Goal: Task Accomplishment & Management: Manage account settings

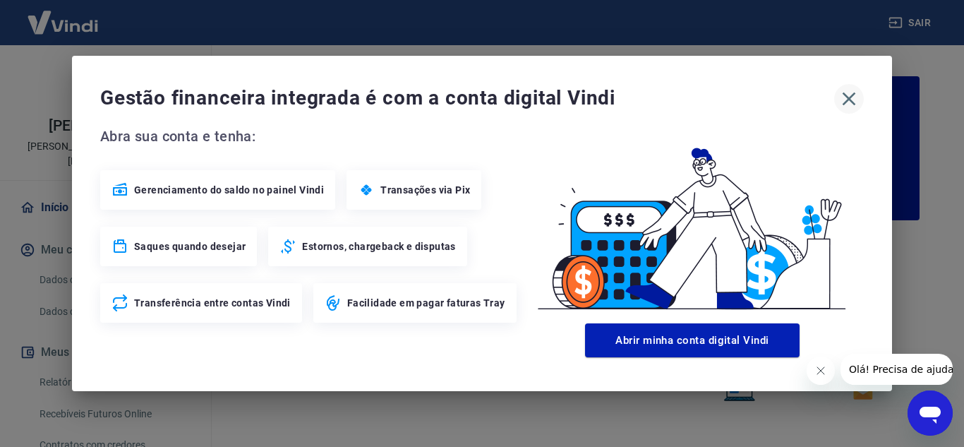
click at [842, 104] on icon "button" at bounding box center [849, 99] width 23 height 23
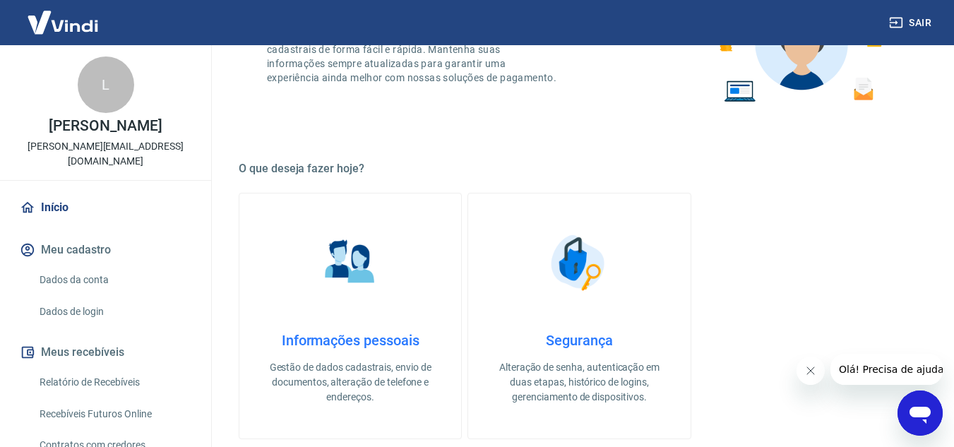
scroll to position [301, 0]
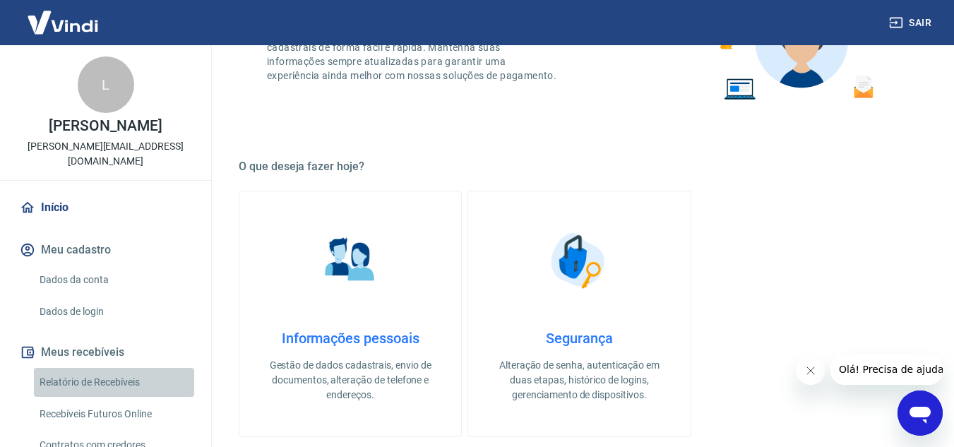
click at [116, 369] on link "Relatório de Recebíveis" at bounding box center [114, 382] width 160 height 29
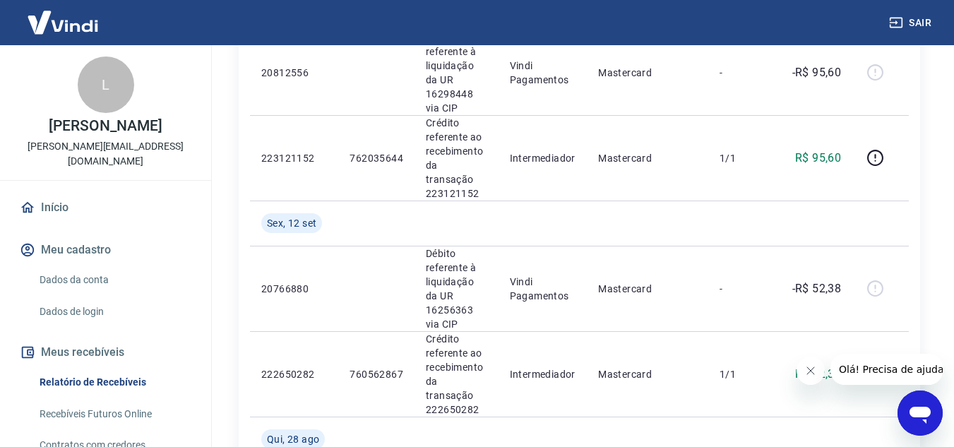
scroll to position [504, 0]
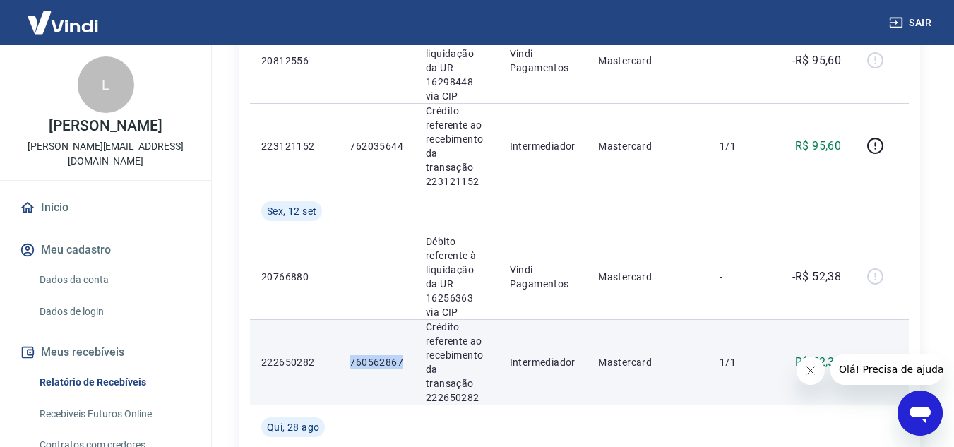
drag, startPoint x: 402, startPoint y: 295, endPoint x: 351, endPoint y: 302, distance: 52.0
click at [351, 319] on td "760562867" at bounding box center [376, 361] width 76 height 85
copy p "760562867"
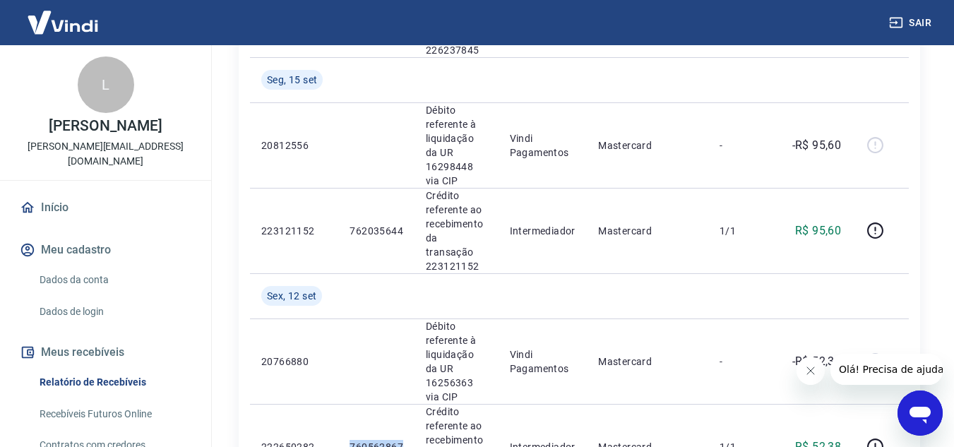
scroll to position [415, 0]
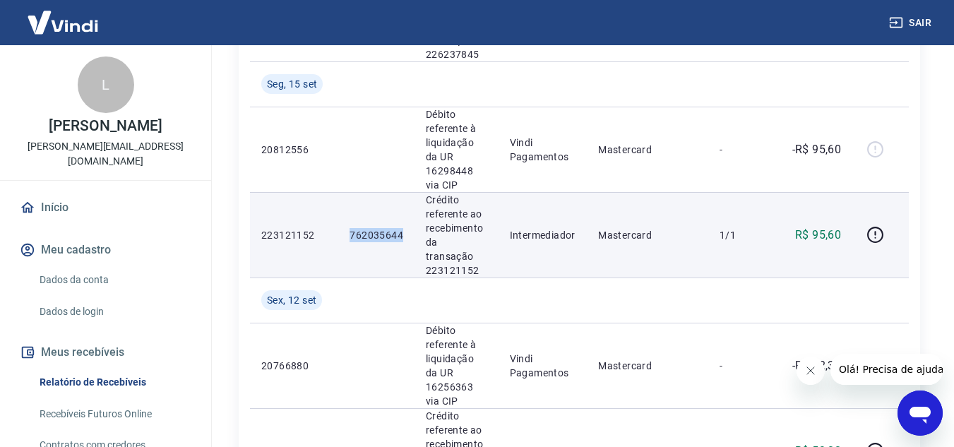
drag, startPoint x: 406, startPoint y: 197, endPoint x: 350, endPoint y: 200, distance: 55.9
click at [350, 200] on td "762035644" at bounding box center [376, 234] width 76 height 85
copy p "762035644"
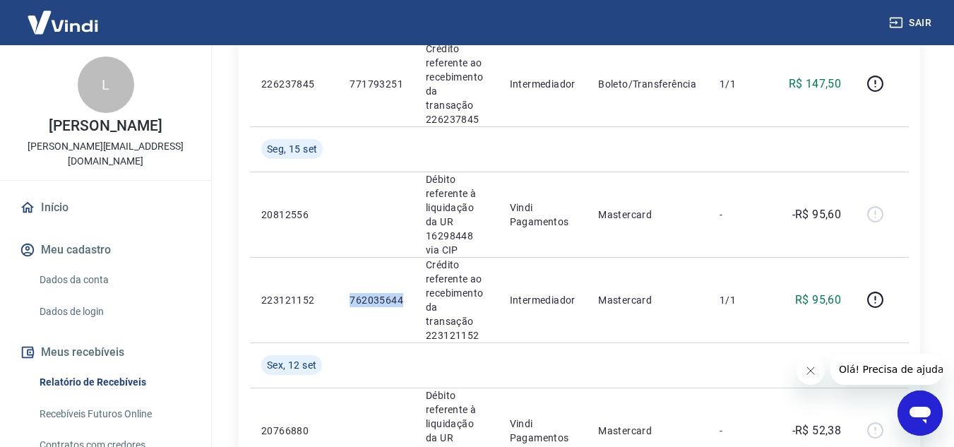
scroll to position [346, 0]
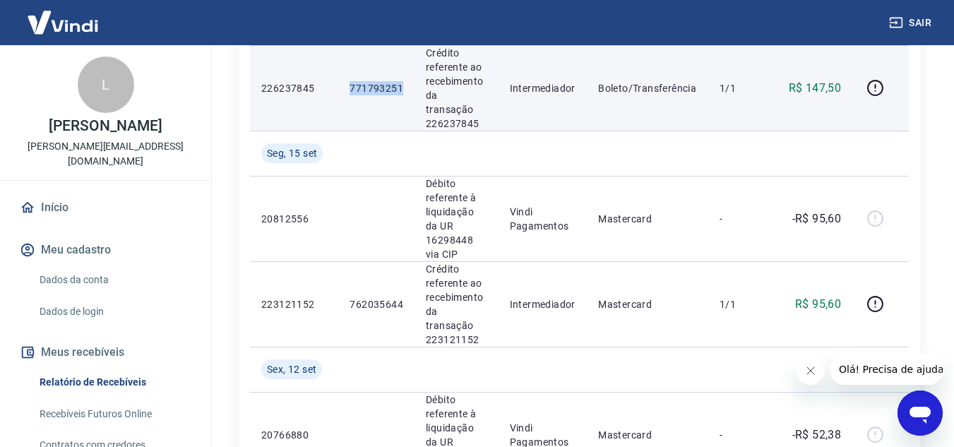
drag, startPoint x: 402, startPoint y: 76, endPoint x: 345, endPoint y: 78, distance: 57.2
click at [346, 78] on td "771793251" at bounding box center [376, 87] width 76 height 85
copy p "771793251"
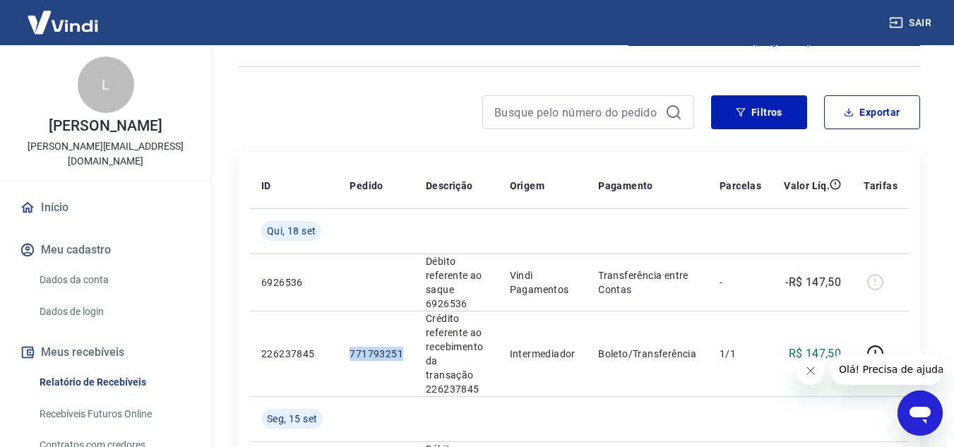
scroll to position [61, 0]
